Goal: Information Seeking & Learning: Learn about a topic

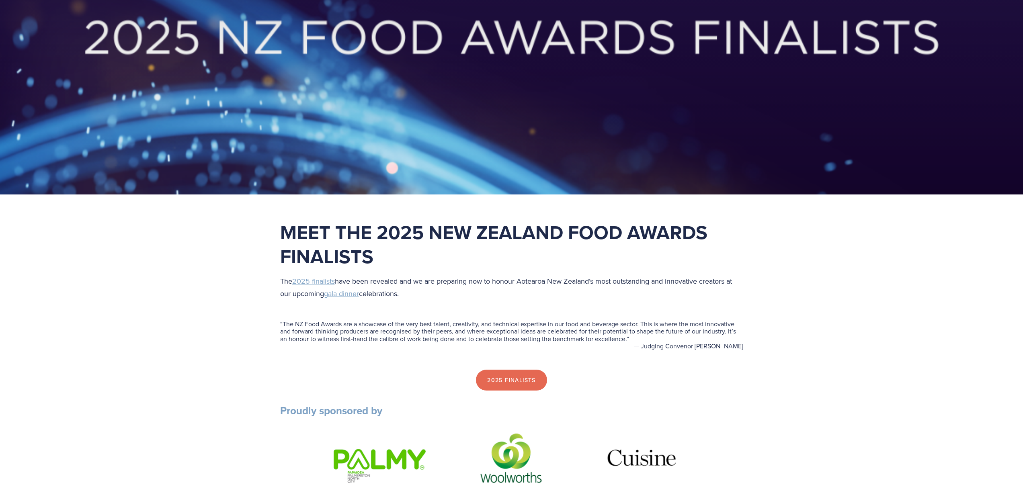
scroll to position [98, 0]
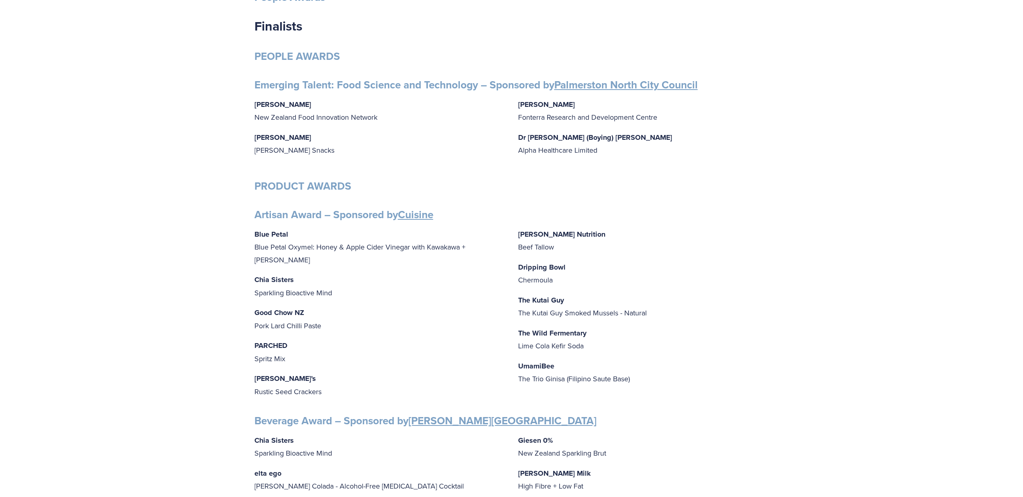
scroll to position [152, 0]
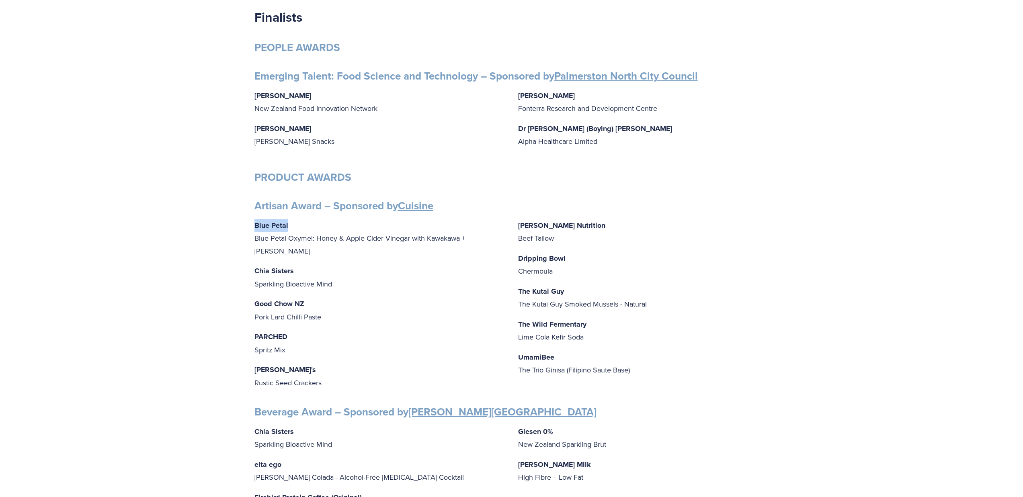
drag, startPoint x: 292, startPoint y: 228, endPoint x: 238, endPoint y: 221, distance: 55.1
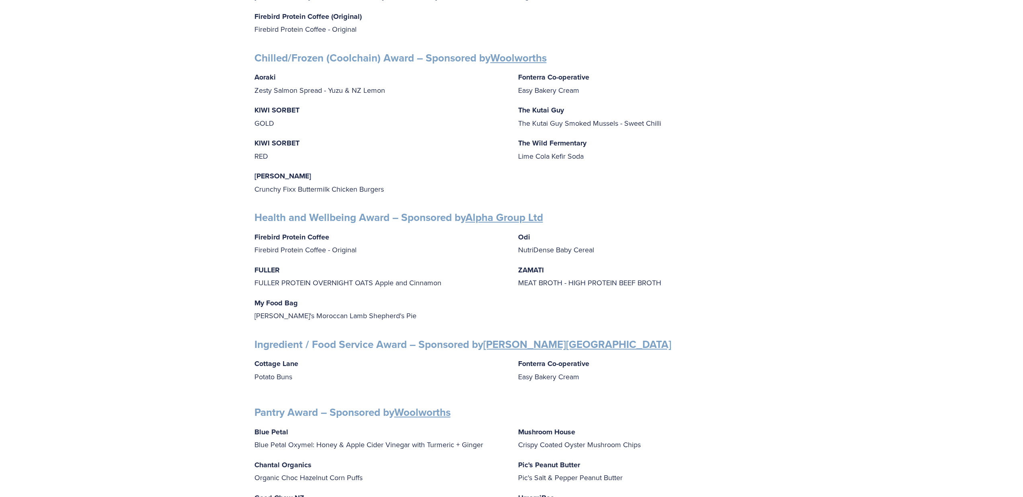
scroll to position [238, 0]
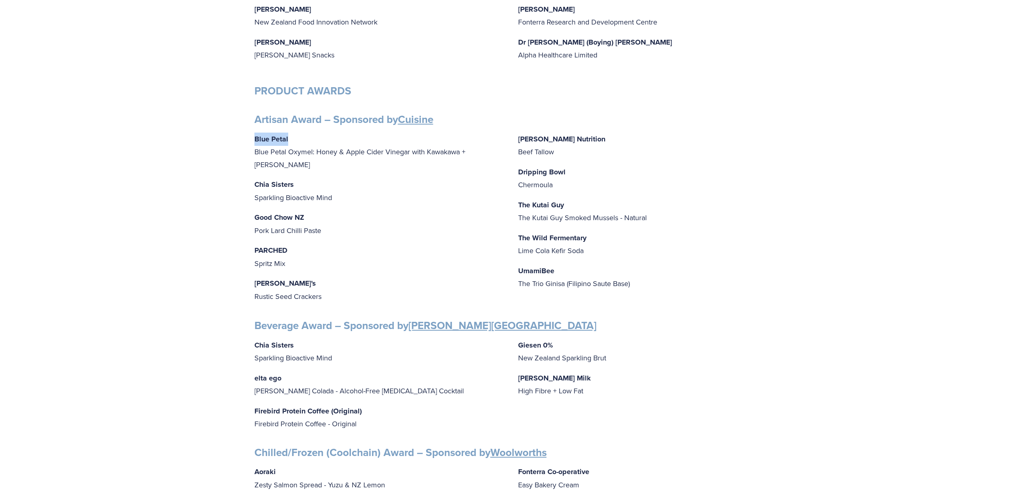
copy strong "Blue Petal"
click at [390, 215] on p "Good Chow NZ Pork Lard Chilli Paste" at bounding box center [380, 224] width 251 height 26
drag, startPoint x: 569, startPoint y: 168, endPoint x: 515, endPoint y: 168, distance: 53.5
click at [517, 166] on div "Blue Petal Blue Petal Oxymel: Honey & Apple Cider Vinegar with Kawakawa + Ginge…" at bounding box center [512, 218] width 515 height 171
copy strong "Dripping Bowl"
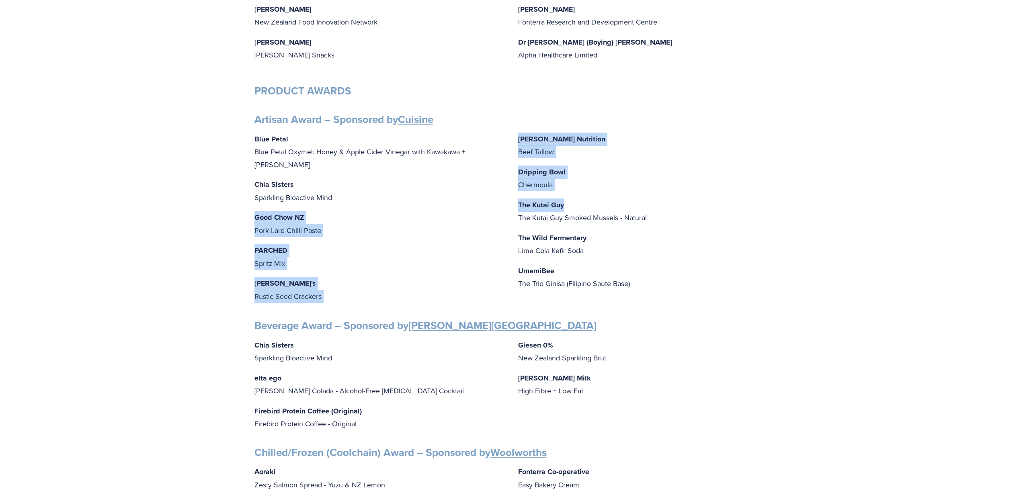
drag, startPoint x: 568, startPoint y: 202, endPoint x: 512, endPoint y: 202, distance: 55.5
click at [512, 202] on div "Blue Petal Blue Petal Oxymel: Honey & Apple Cider Vinegar with Kawakawa + Ginge…" at bounding box center [512, 218] width 515 height 171
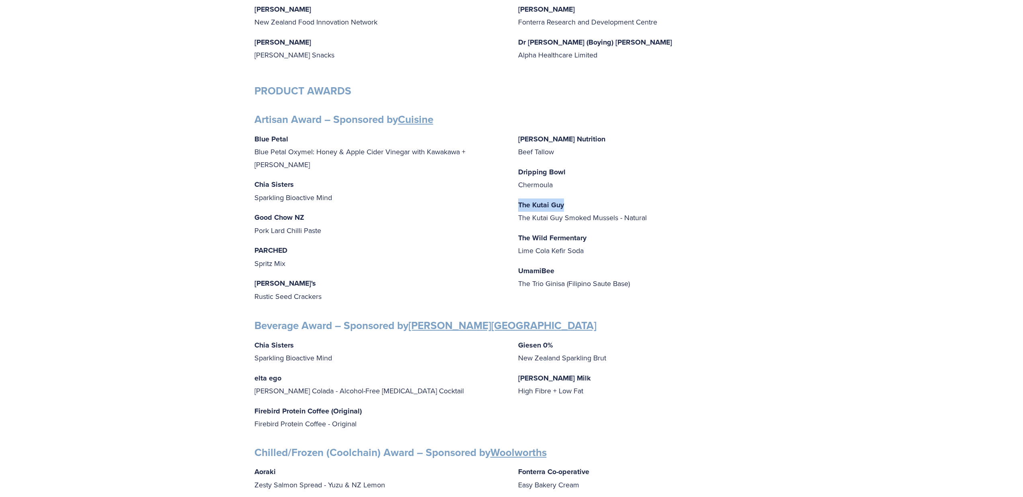
click at [542, 206] on strong "The Kutai Guy" at bounding box center [541, 205] width 46 height 10
click at [572, 220] on p "The Kutai Guy The Kutai Guy Smoked Mussels - Natural" at bounding box center [643, 212] width 251 height 26
drag, startPoint x: 592, startPoint y: 239, endPoint x: 529, endPoint y: 241, distance: 62.8
click at [518, 240] on p "The Wild Fermentary Lime Cola Kefir Soda" at bounding box center [643, 245] width 251 height 26
copy strong "The Wild Fermentary"
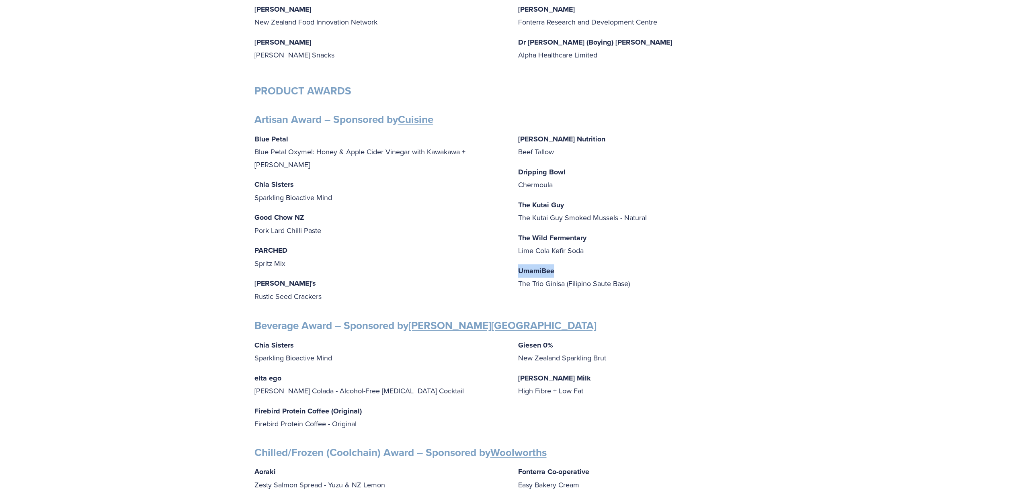
drag, startPoint x: 558, startPoint y: 272, endPoint x: 518, endPoint y: 274, distance: 39.5
click at [514, 269] on div "Blue Petal Blue Petal Oxymel: Honey & Apple Cider Vinegar with Kawakawa + Ginge…" at bounding box center [512, 218] width 515 height 171
copy strong "UmamiBee"
drag, startPoint x: 284, startPoint y: 270, endPoint x: 251, endPoint y: 268, distance: 33.0
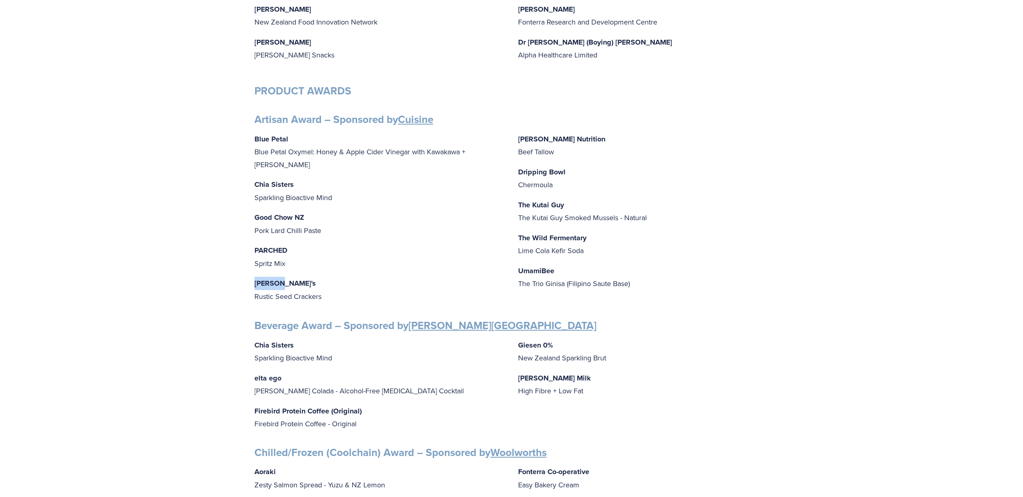
copy strong "[PERSON_NAME]'s"
click at [286, 249] on p "PARCHED Spritz Mix" at bounding box center [380, 257] width 251 height 26
drag, startPoint x: 298, startPoint y: 238, endPoint x: 279, endPoint y: 220, distance: 25.6
drag, startPoint x: 312, startPoint y: 204, endPoint x: 257, endPoint y: 200, distance: 55.2
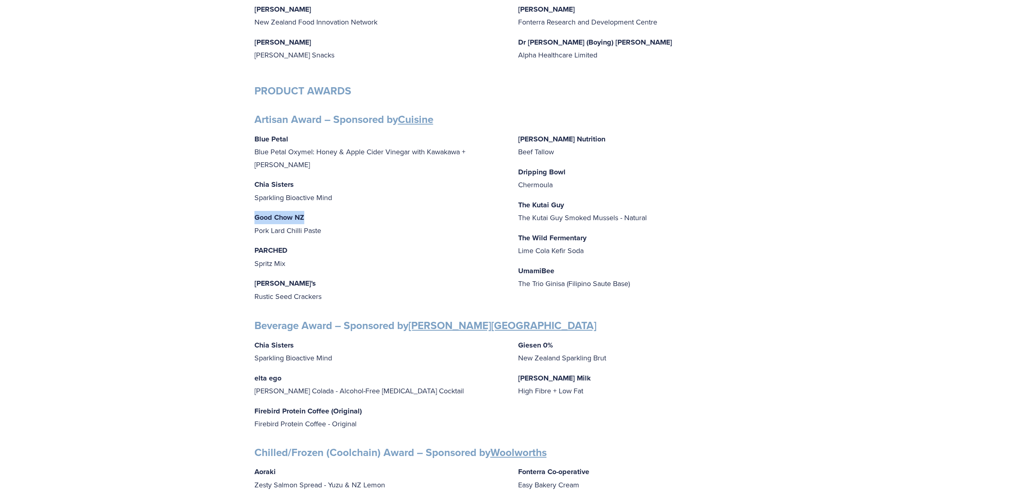
copy strong "Good Chow NZ"
click at [333, 244] on p "PARCHED Spritz Mix" at bounding box center [380, 257] width 251 height 26
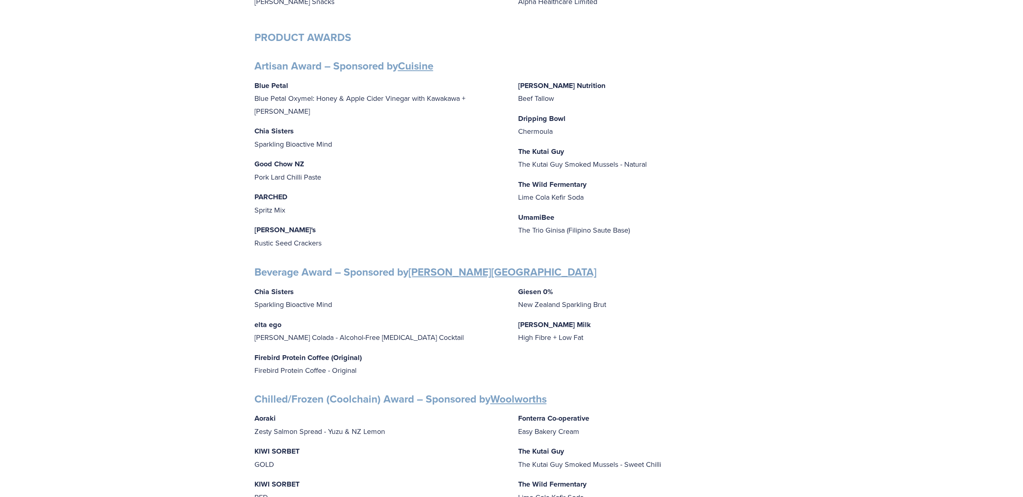
scroll to position [352, 0]
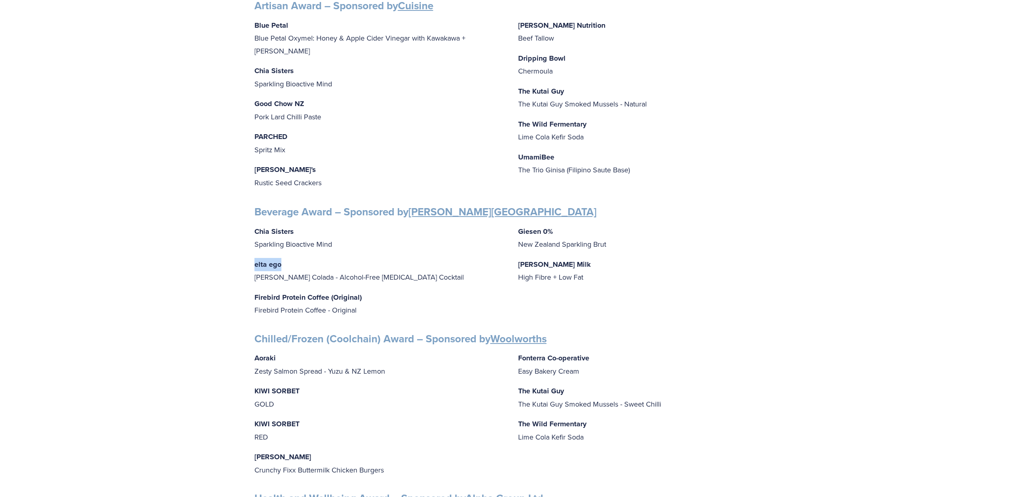
drag, startPoint x: 276, startPoint y: 259, endPoint x: 247, endPoint y: 259, distance: 28.6
click at [243, 260] on div "People Awards Finalists PEOPLE AWARDS Emerging Talent: Food Science and Technol…" at bounding box center [511, 471] width 1023 height 1430
copy strong "elta ego"
click at [447, 264] on p "elta ego Pina Colada - Alcohol-Free Adaptogenic Cocktail" at bounding box center [380, 271] width 251 height 26
copy strong "elta ego"
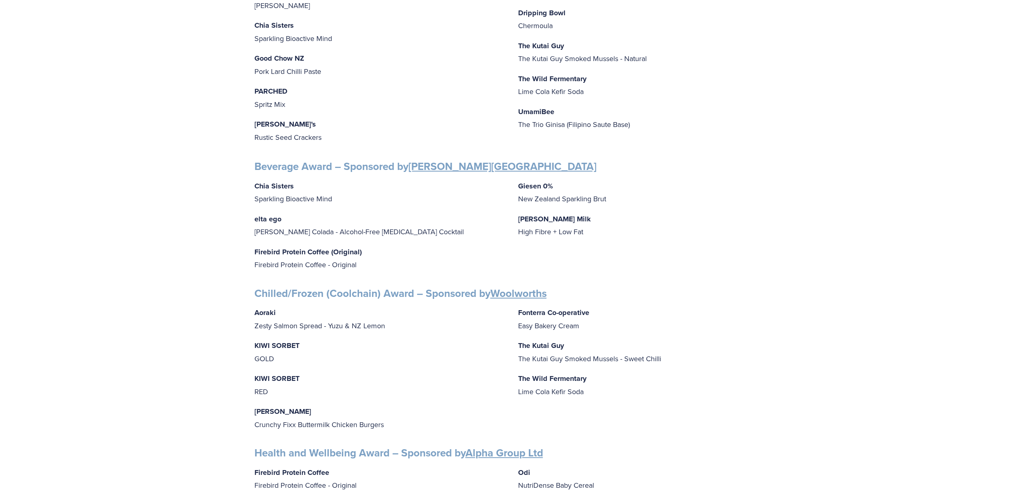
click at [446, 246] on p "Firebird Protein Coffee (Original) Firebird Protein Coffee - Original" at bounding box center [380, 259] width 251 height 26
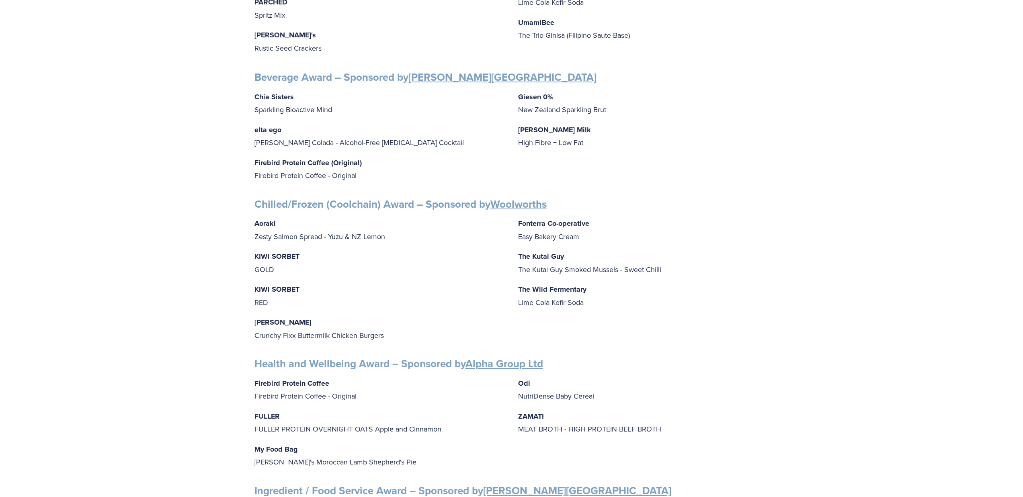
scroll to position [491, 0]
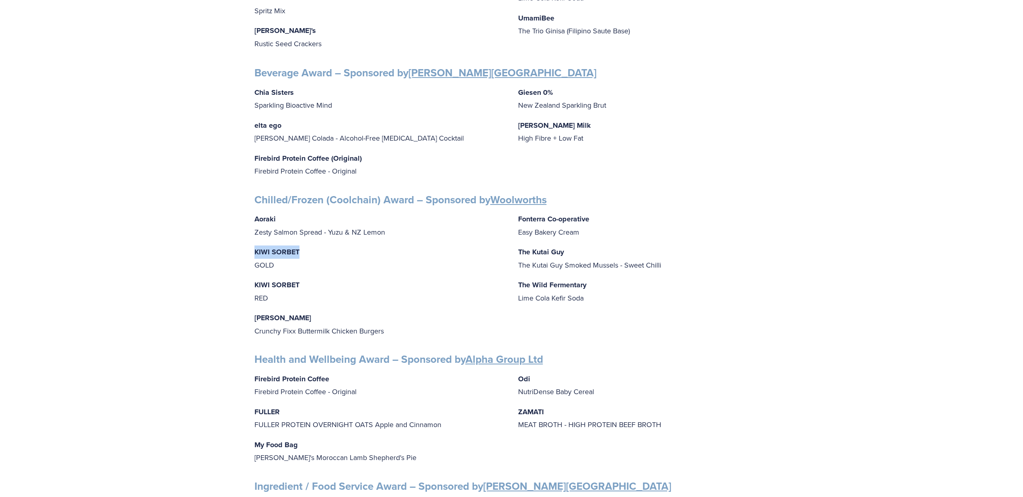
drag, startPoint x: 309, startPoint y: 245, endPoint x: 250, endPoint y: 249, distance: 59.3
click at [250, 248] on div "Finalists PEOPLE AWARDS Emerging Talent: Food Science and Technology – Sponsore…" at bounding box center [512, 342] width 528 height 1359
copy strong "KIWI SORBET"
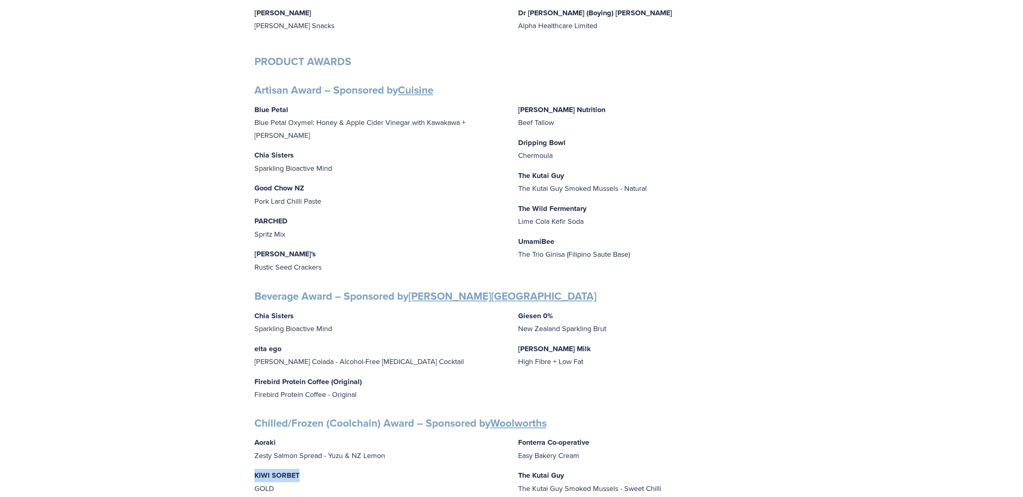
scroll to position [337, 0]
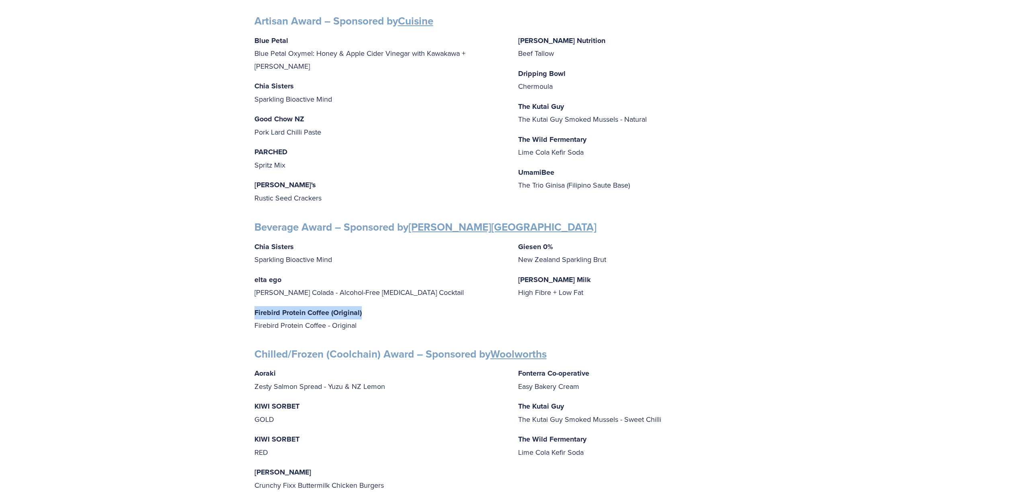
click at [371, 300] on div "Chia Sisters Sparkling Bioactive Mind elta ego Pina Colada - Alcohol-Free Adapt…" at bounding box center [512, 286] width 515 height 92
click at [329, 309] on strong "Firebird Protein Coffee (Original)" at bounding box center [308, 313] width 107 height 10
drag, startPoint x: 329, startPoint y: 306, endPoint x: 251, endPoint y: 311, distance: 79.0
click at [251, 311] on div "Finalists PEOPLE AWARDS Emerging Talent: Food Science and Technology – Sponsore…" at bounding box center [512, 496] width 528 height 1359
copy strong "Firebird Protein Coffee"
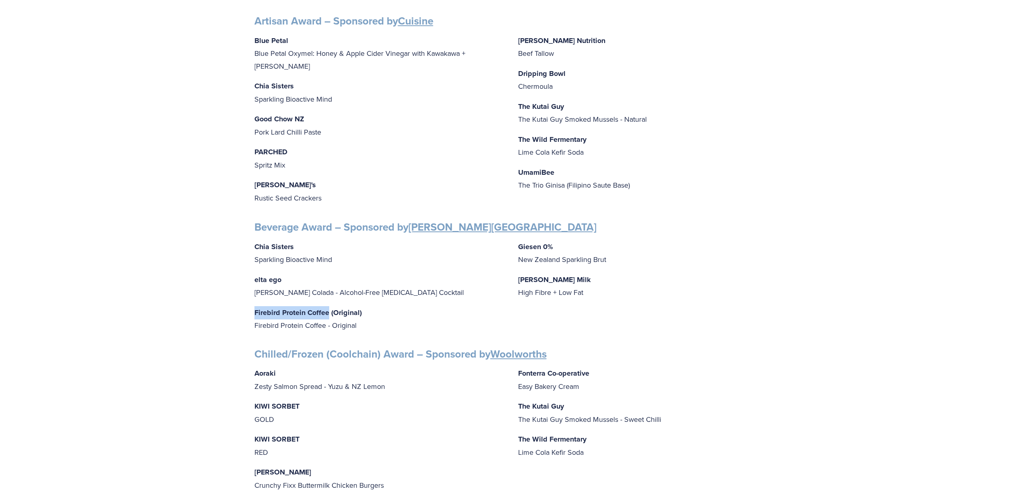
scroll to position [452, 0]
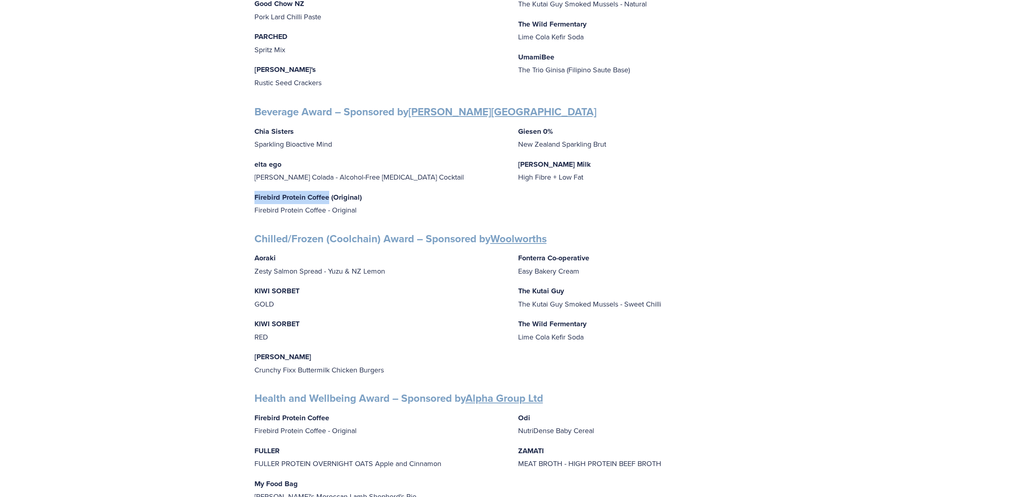
click at [309, 300] on p "KIWI SORBET GOLD" at bounding box center [380, 298] width 251 height 26
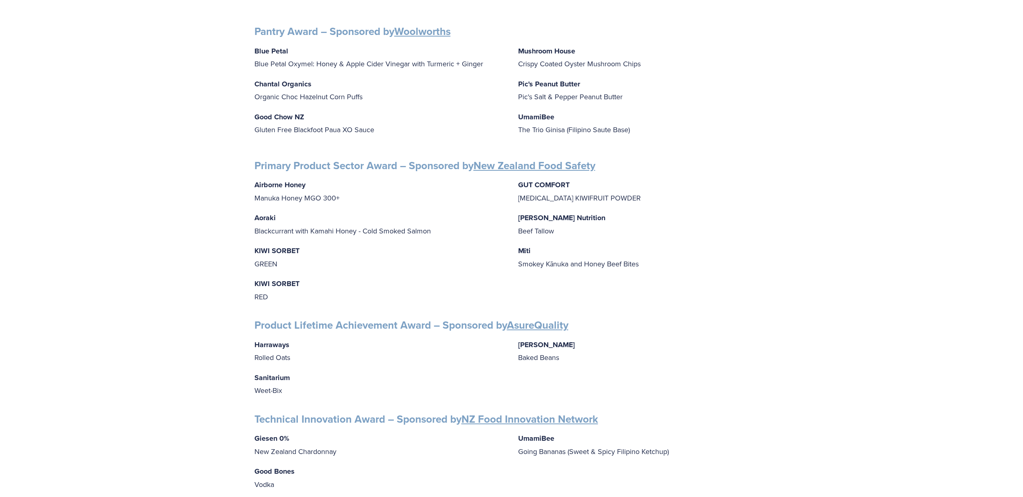
scroll to position [1074, 0]
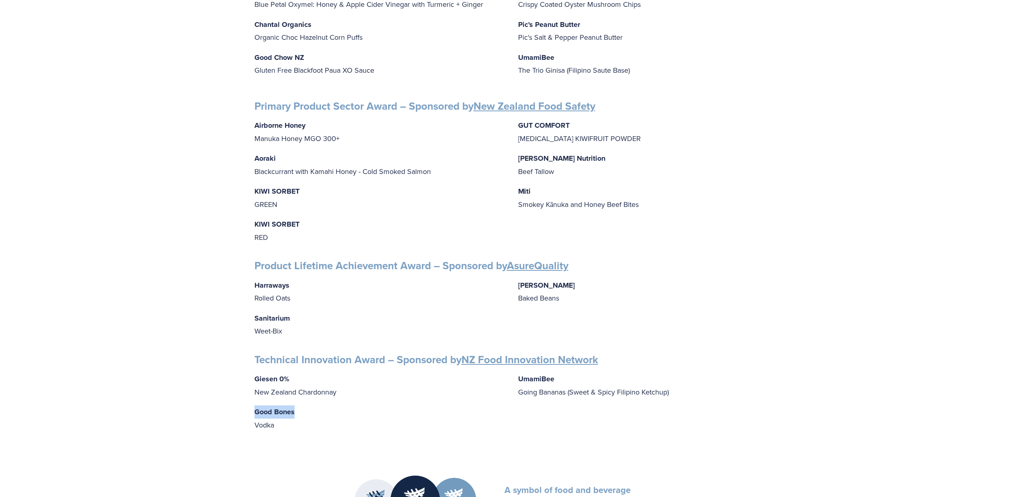
drag, startPoint x: 298, startPoint y: 405, endPoint x: 252, endPoint y: 407, distance: 46.3
drag, startPoint x: 282, startPoint y: 417, endPoint x: 255, endPoint y: 403, distance: 30.2
click at [417, 292] on p "Harraways Rolled Oats" at bounding box center [380, 292] width 251 height 26
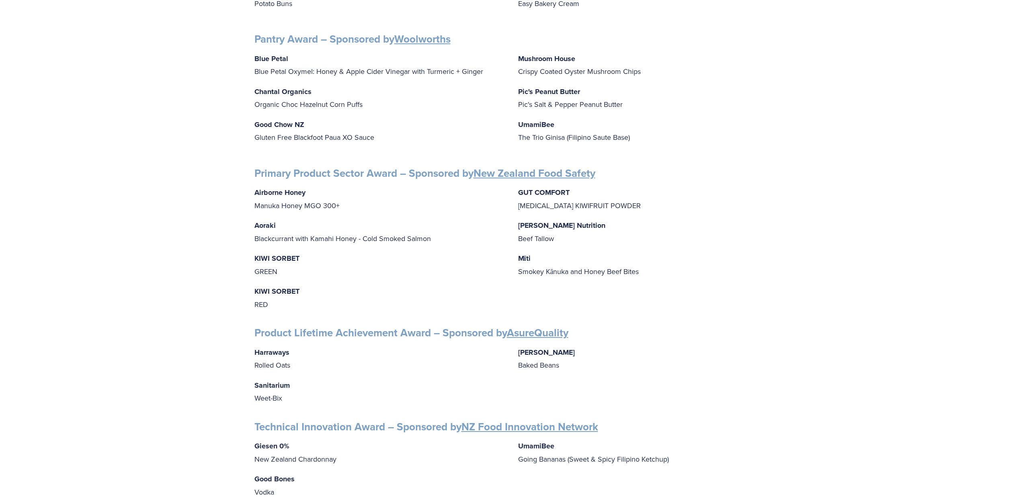
scroll to position [973, 0]
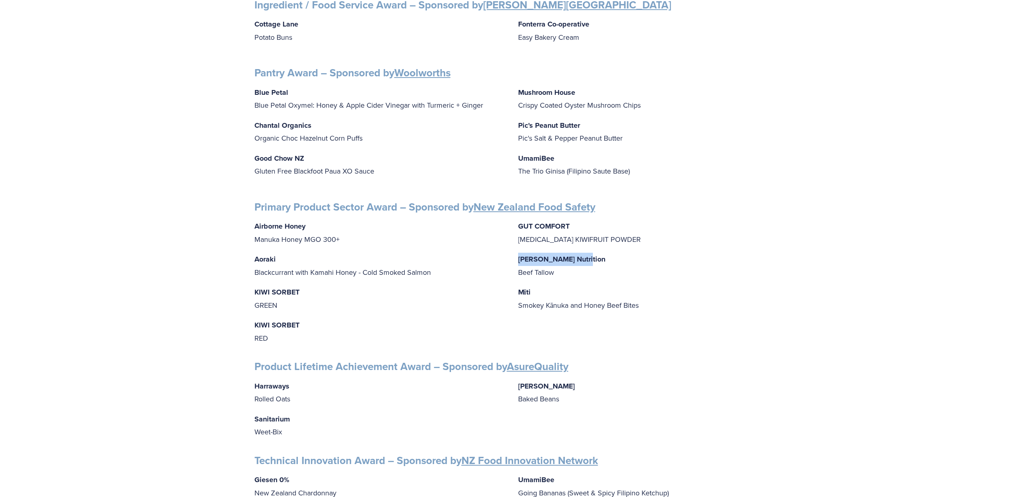
drag, startPoint x: 573, startPoint y: 252, endPoint x: 515, endPoint y: 257, distance: 58.6
click at [514, 254] on div "Airborne Honey Manuka Honey MGO 300+ Aoraki Blackcurrant with Kamahi Honey - Co…" at bounding box center [512, 282] width 515 height 125
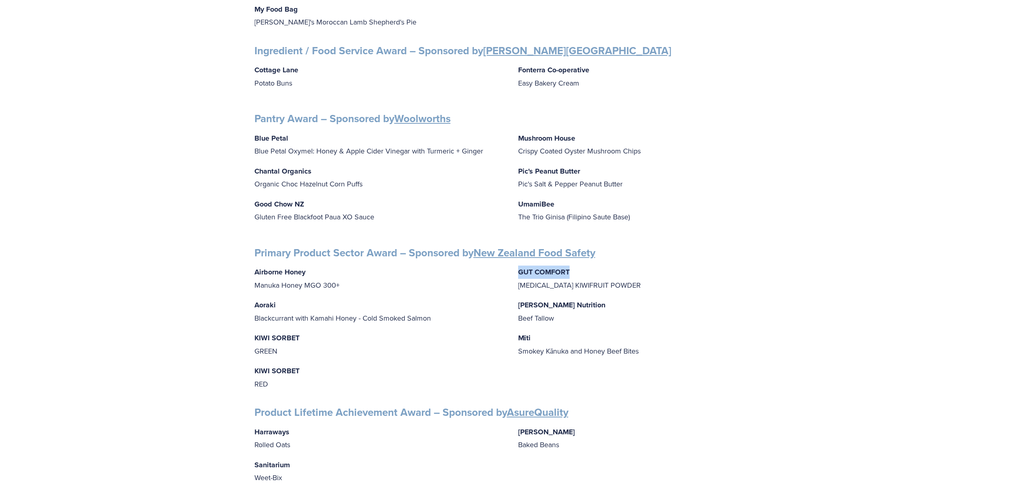
drag, startPoint x: 570, startPoint y: 268, endPoint x: 511, endPoint y: 266, distance: 59.2
click at [513, 266] on div "Airborne Honey Manuka Honey MGO 300+ Aoraki Blackcurrant with Kamahi Honey - Co…" at bounding box center [512, 328] width 515 height 125
click at [416, 203] on p "Good Chow NZ Gluten Free Blackfoot Paua XO Sauce" at bounding box center [380, 211] width 251 height 26
drag, startPoint x: 327, startPoint y: 266, endPoint x: 247, endPoint y: 264, distance: 79.7
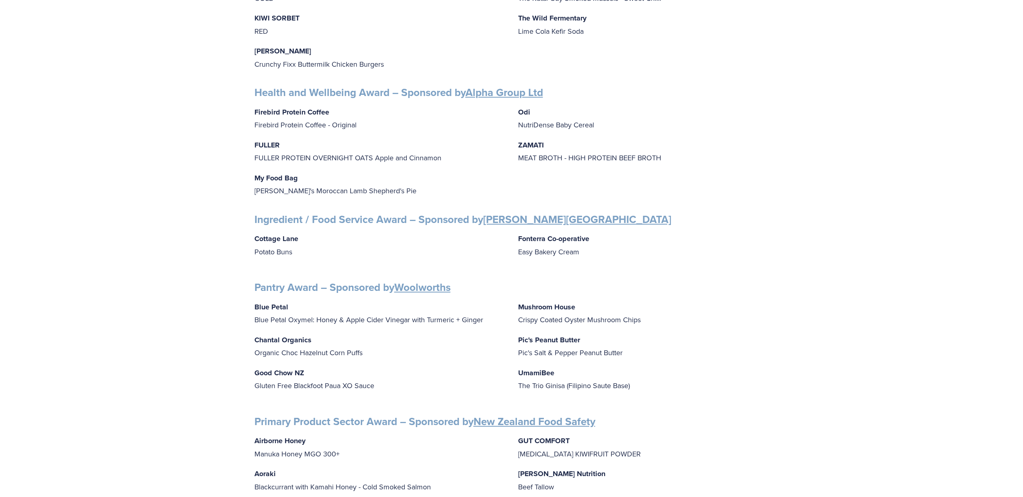
scroll to position [757, 0]
drag, startPoint x: 555, startPoint y: 302, endPoint x: 513, endPoint y: 302, distance: 41.4
click at [515, 303] on div "Blue Petal Blue Petal Oxymel: Honey & Apple Cider Vinegar with Turmeric + Ginge…" at bounding box center [512, 351] width 515 height 99
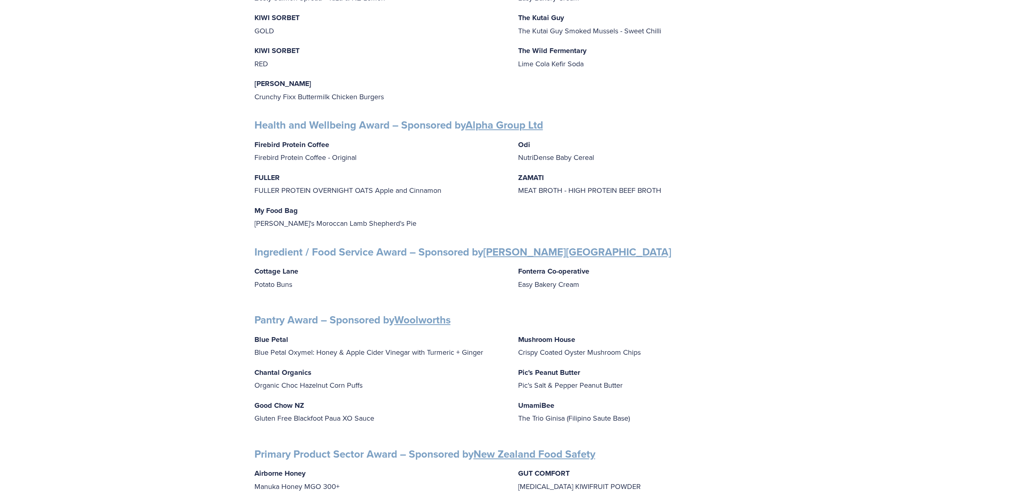
drag, startPoint x: 233, startPoint y: 267, endPoint x: 257, endPoint y: 259, distance: 25.7
click at [233, 267] on div "People Awards Finalists PEOPLE AWARDS Emerging Talent: Food Science and Technol…" at bounding box center [511, 97] width 1023 height 1430
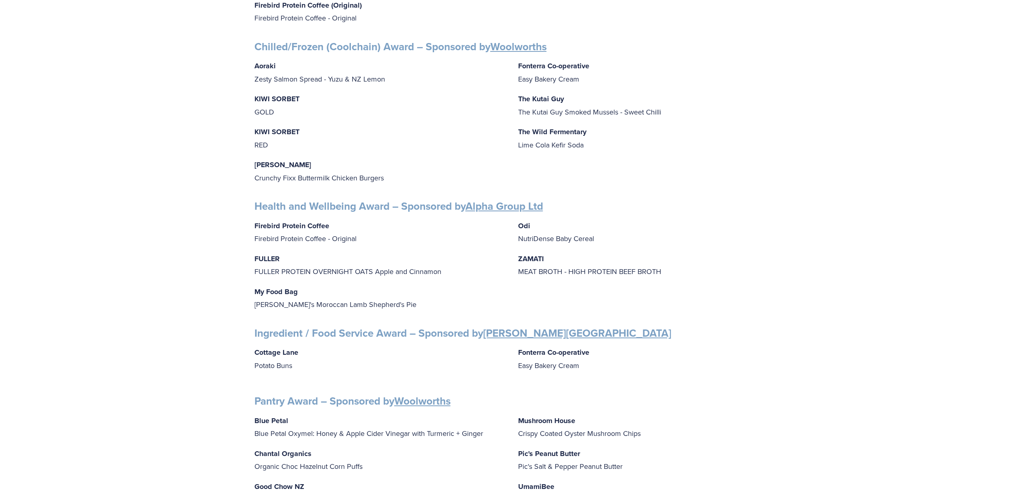
scroll to position [595, 0]
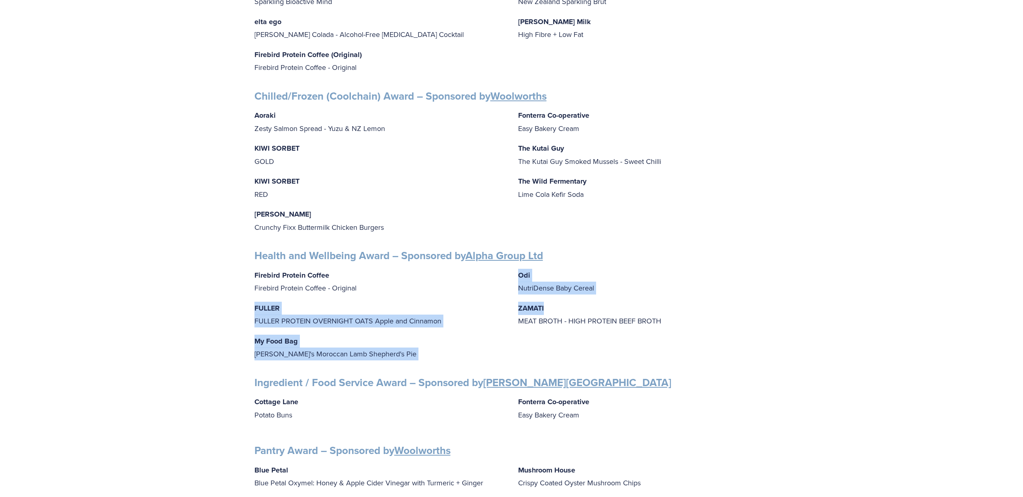
drag, startPoint x: 548, startPoint y: 302, endPoint x: 510, endPoint y: 299, distance: 38.3
click at [510, 302] on div "Firebird Protein Coffee Firebird Protein Coffee - Original FULLER FULLER PROTEI…" at bounding box center [512, 315] width 515 height 92
click at [544, 303] on strong "ZAMATI" at bounding box center [531, 308] width 26 height 10
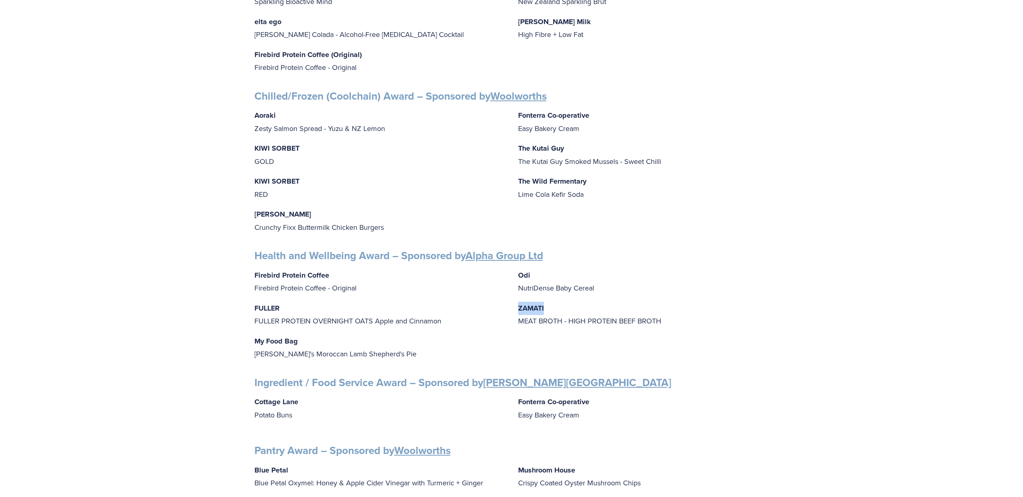
drag, startPoint x: 549, startPoint y: 302, endPoint x: 520, endPoint y: 303, distance: 28.2
click at [518, 302] on p "ZAMATI MEAT BROTH - HIGH PROTEIN BEEF BROTH" at bounding box center [643, 315] width 251 height 26
click at [227, 248] on div "People Awards Finalists PEOPLE AWARDS Emerging Talent: Food Science and Technol…" at bounding box center [511, 228] width 1023 height 1430
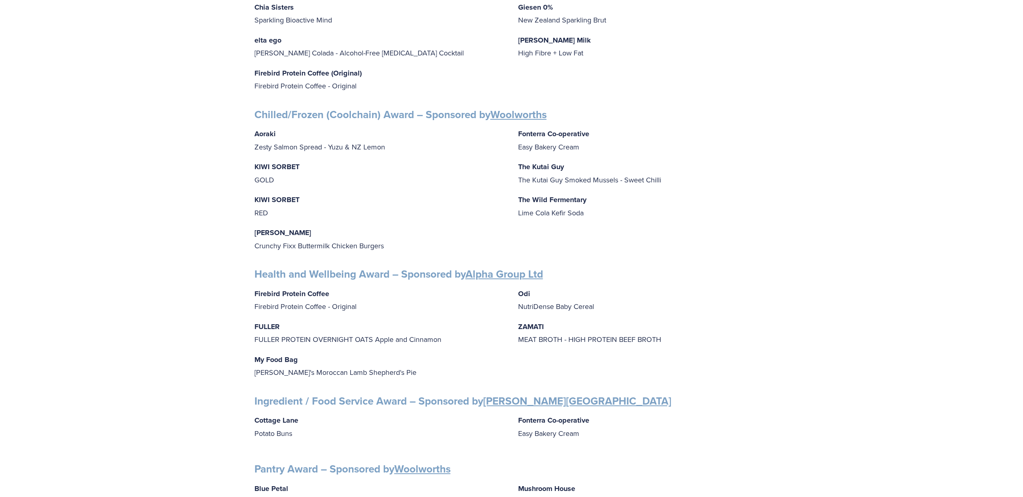
scroll to position [556, 0]
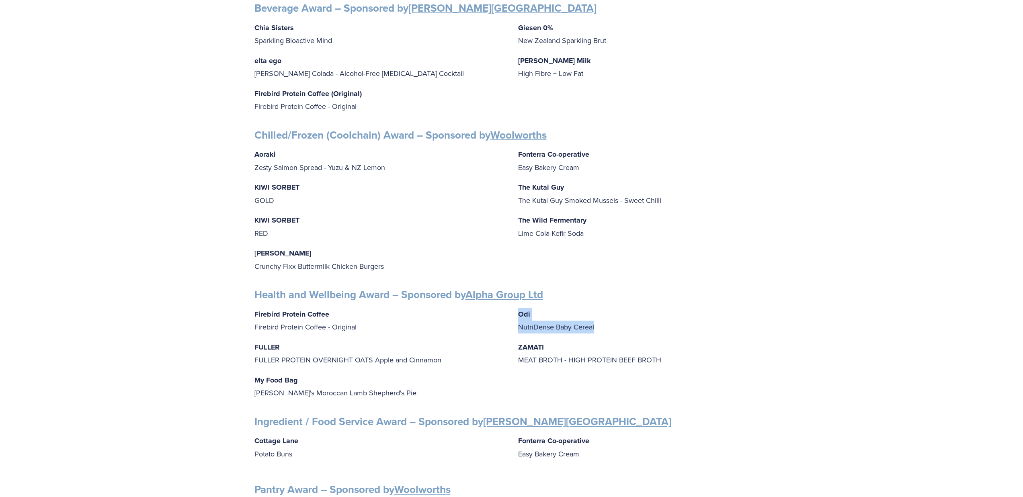
drag, startPoint x: 594, startPoint y: 324, endPoint x: 518, endPoint y: 300, distance: 79.4
click at [519, 300] on div "Finalists PEOPLE AWARDS Emerging Talent: Food Science and Technology – Sponsore…" at bounding box center [512, 277] width 515 height 1345
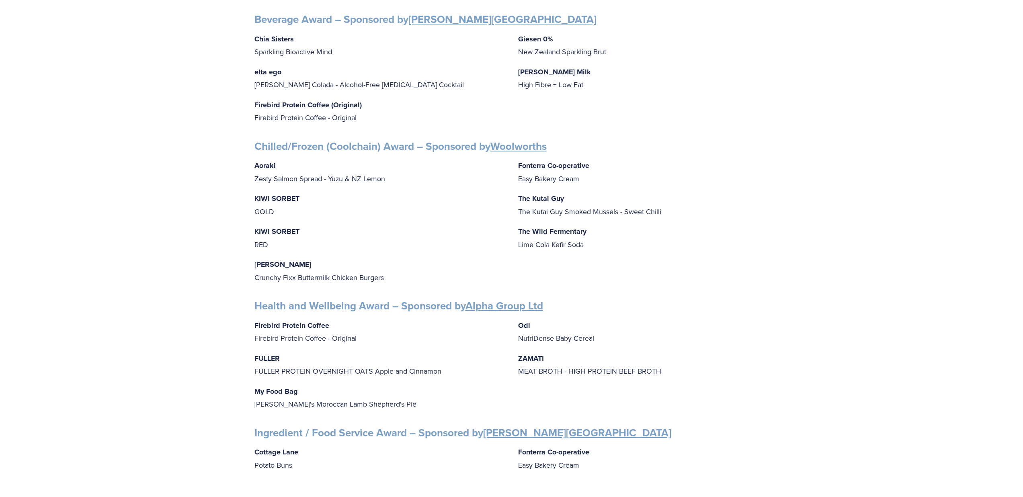
click at [210, 171] on div "People Awards Finalists PEOPLE AWARDS Emerging Talent: Food Science and Technol…" at bounding box center [511, 278] width 1023 height 1430
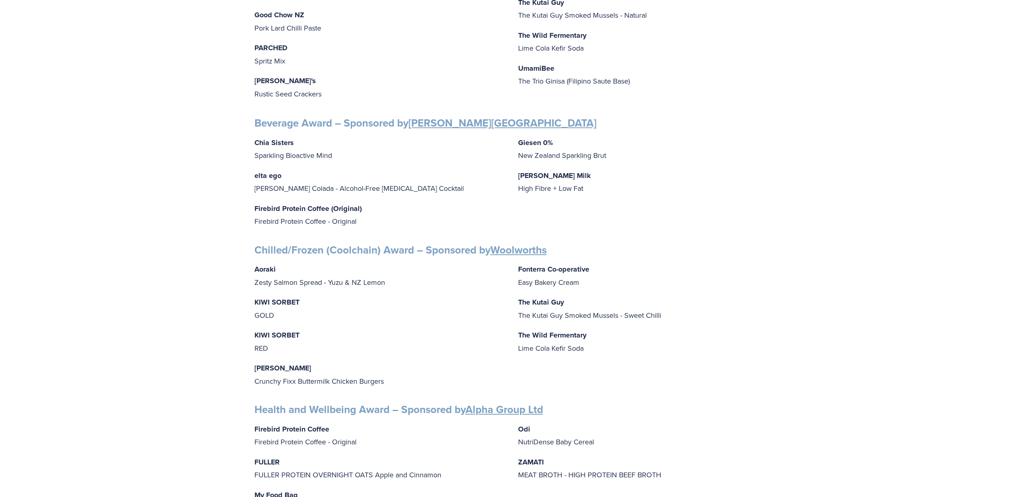
scroll to position [374, 0]
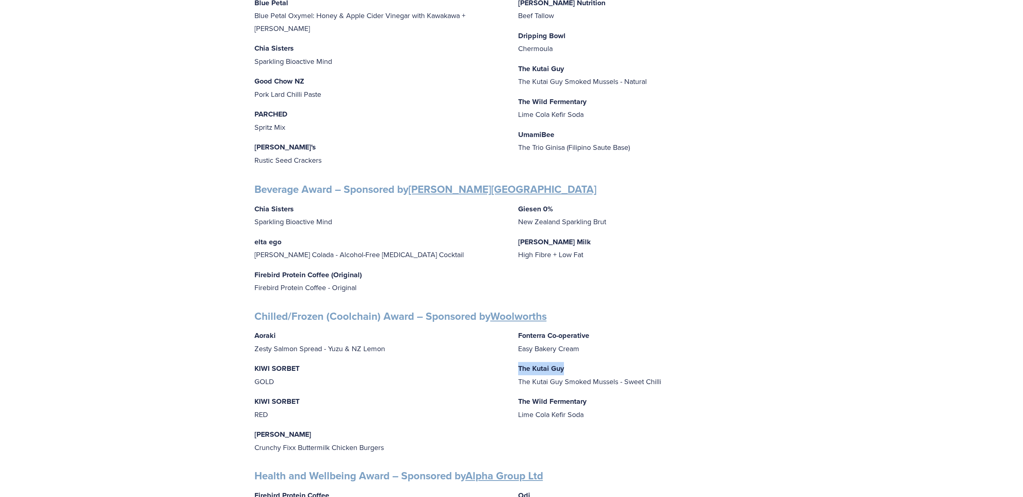
drag, startPoint x: 567, startPoint y: 362, endPoint x: 514, endPoint y: 361, distance: 52.7
click at [517, 360] on div "Aoraki Zesty Salmon Spread - Yuzu & NZ Lemon KIWI SORBET GOLD KIWI SORBET RED I…" at bounding box center [512, 391] width 515 height 125
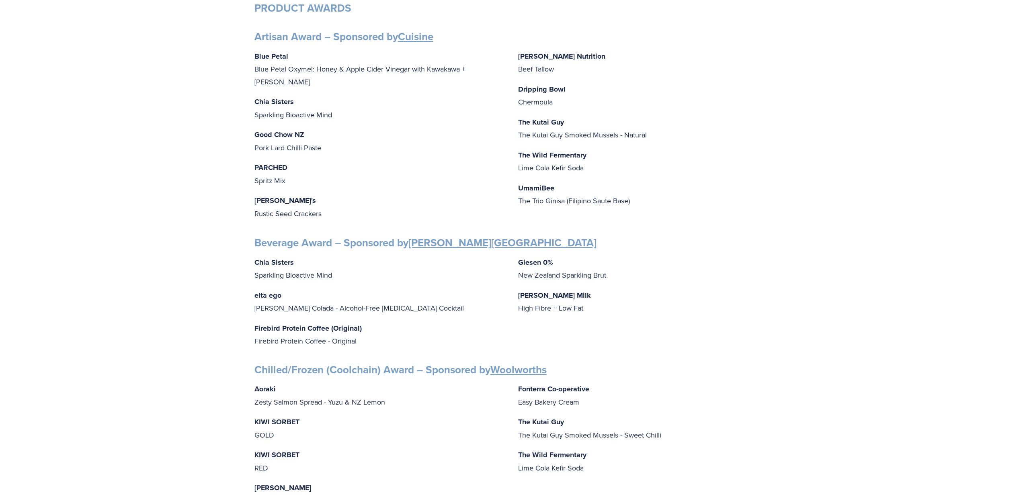
click at [201, 203] on div "People Awards Finalists PEOPLE AWARDS Emerging Talent: Food Science and Technol…" at bounding box center [511, 502] width 1023 height 1430
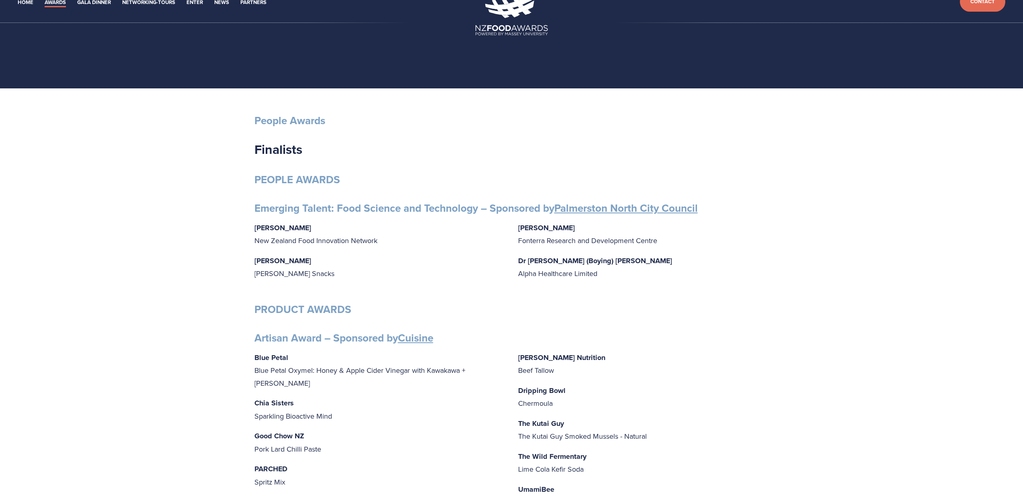
scroll to position [0, 0]
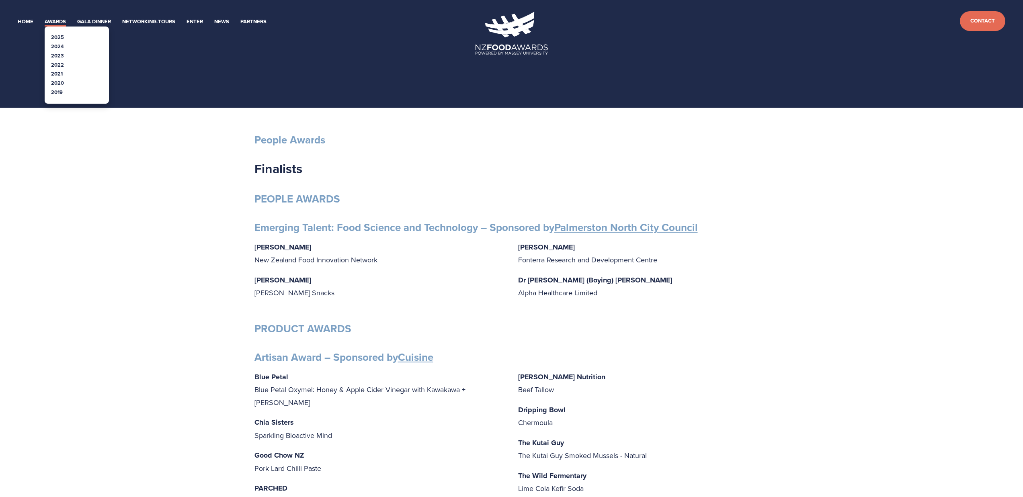
click at [57, 35] on link "2025" at bounding box center [57, 37] width 13 height 8
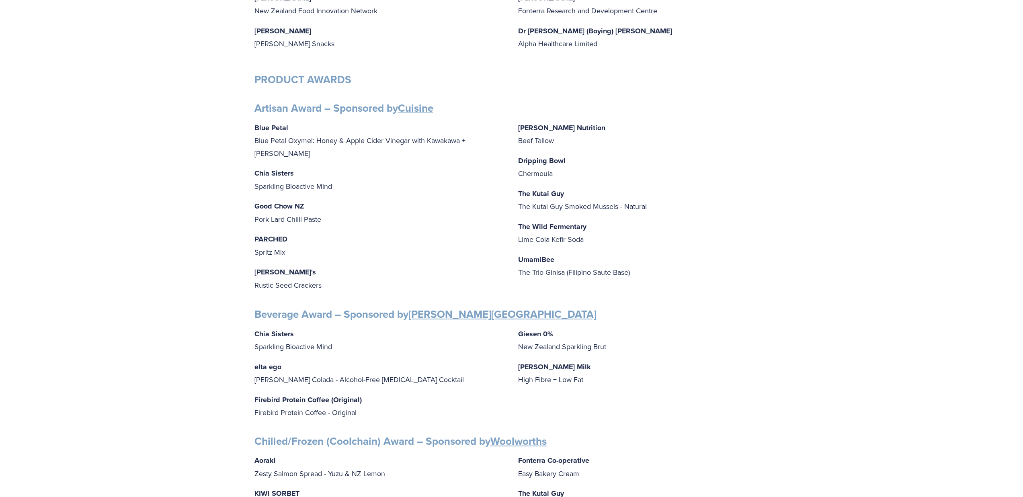
scroll to position [238, 0]
